Goal: Task Accomplishment & Management: Use online tool/utility

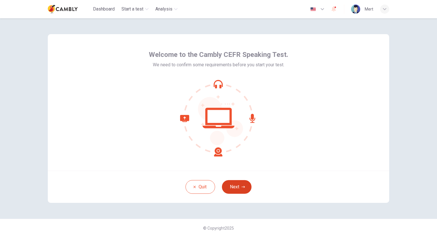
click at [237, 188] on button "Next" at bounding box center [237, 187] width 30 height 14
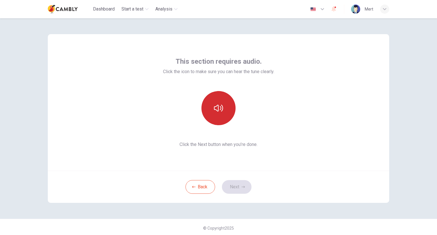
click at [218, 112] on icon "button" at bounding box center [218, 107] width 9 height 9
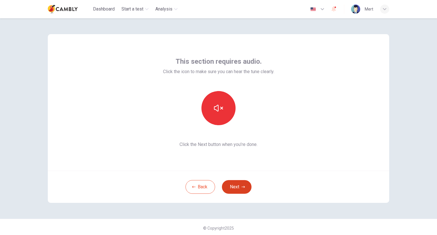
click at [235, 186] on button "Next" at bounding box center [237, 187] width 30 height 14
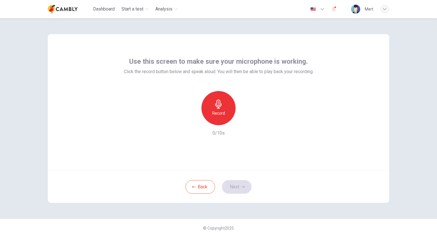
click at [221, 111] on h6 "Record" at bounding box center [218, 113] width 13 height 7
click at [221, 111] on h6 "Stop" at bounding box center [218, 113] width 9 height 7
click at [242, 122] on icon "button" at bounding box center [245, 121] width 6 height 6
click at [237, 188] on button "Next" at bounding box center [237, 187] width 30 height 14
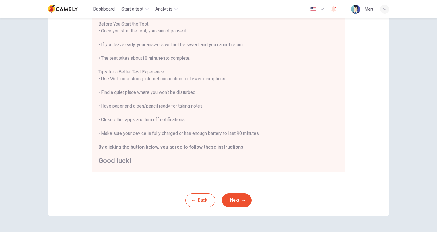
scroll to position [81, 0]
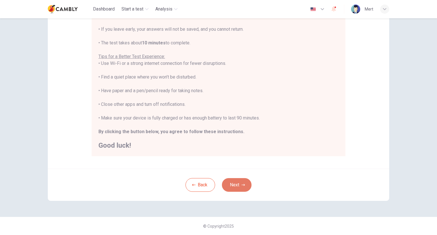
click at [233, 184] on button "Next" at bounding box center [237, 185] width 30 height 14
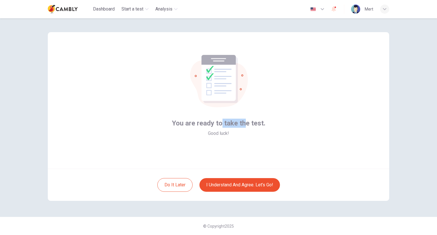
drag, startPoint x: 221, startPoint y: 126, endPoint x: 248, endPoint y: 128, distance: 26.5
click at [245, 125] on span "You are ready to take the test." at bounding box center [219, 123] width 94 height 9
click at [247, 133] on div "You are ready to take the test. Good luck!" at bounding box center [219, 128] width 94 height 18
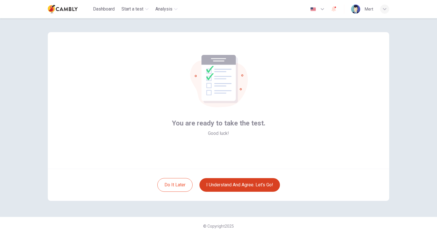
click at [227, 180] on button "I understand and agree. Let’s go!" at bounding box center [239, 185] width 80 height 14
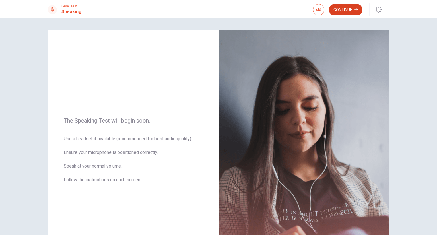
click at [347, 8] on button "Continue" at bounding box center [346, 9] width 34 height 11
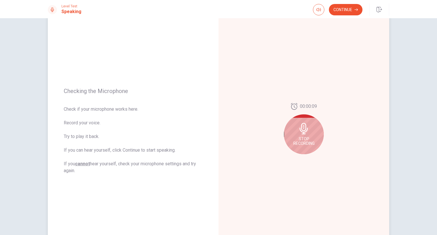
scroll to position [15, 0]
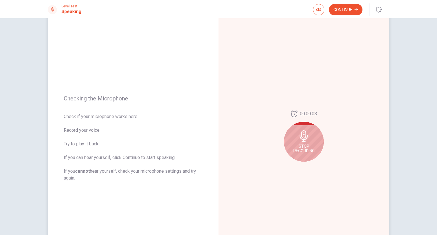
click at [302, 137] on icon at bounding box center [303, 135] width 11 height 11
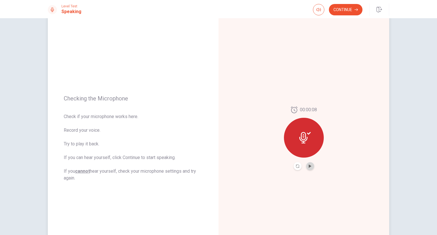
click at [308, 167] on button "Play Audio" at bounding box center [310, 166] width 8 height 8
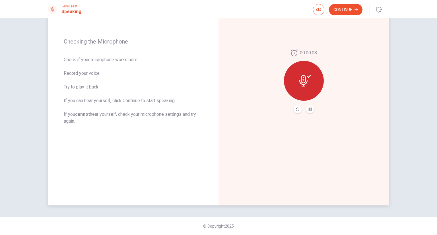
scroll to position [0, 0]
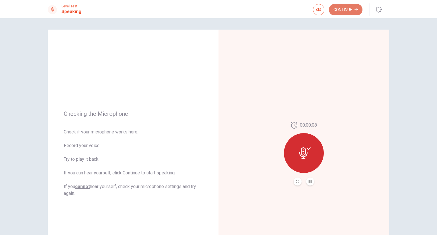
click at [349, 12] on button "Continue" at bounding box center [346, 9] width 34 height 11
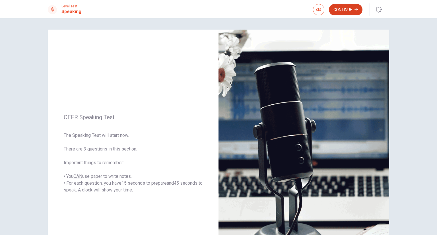
click at [346, 5] on button "Continue" at bounding box center [346, 9] width 34 height 11
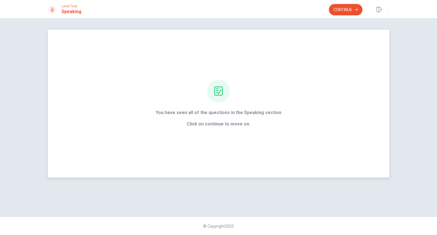
click at [233, 123] on span "Click on continue to move on." at bounding box center [218, 124] width 126 height 7
click at [344, 10] on button "Continue" at bounding box center [346, 9] width 34 height 11
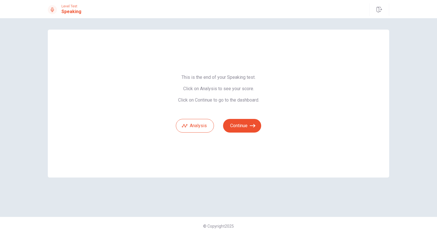
drag, startPoint x: 201, startPoint y: 75, endPoint x: 256, endPoint y: 98, distance: 58.8
click at [255, 97] on span "This is the end of your Speaking test. Click on Analysis to see your score. Cli…" at bounding box center [218, 88] width 85 height 28
drag, startPoint x: 258, startPoint y: 100, endPoint x: 235, endPoint y: 94, distance: 23.8
click at [239, 95] on span "This is the end of your Speaking test. Click on Analysis to see your score. Cli…" at bounding box center [218, 88] width 85 height 28
drag, startPoint x: 204, startPoint y: 88, endPoint x: 239, endPoint y: 90, distance: 35.6
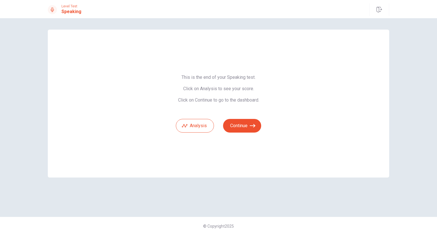
click at [236, 90] on span "This is the end of your Speaking test. Click on Analysis to see your score. Cli…" at bounding box center [218, 88] width 85 height 28
click at [242, 91] on span "This is the end of your Speaking test. Click on Analysis to see your score. Cli…" at bounding box center [218, 88] width 85 height 28
click at [198, 127] on button "Analysis" at bounding box center [195, 126] width 38 height 14
